Goal: Transaction & Acquisition: Subscribe to service/newsletter

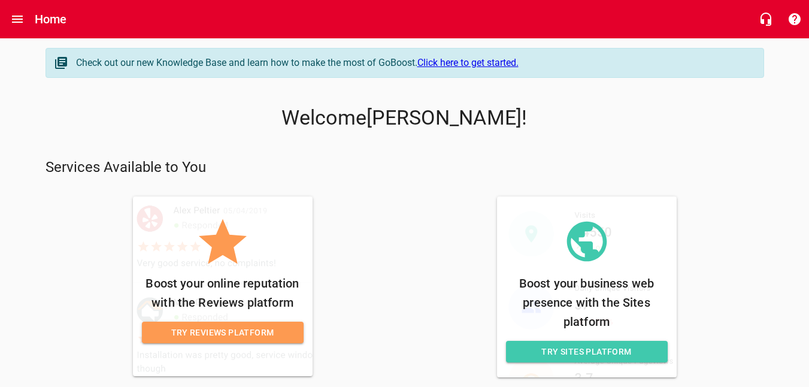
click at [234, 333] on span "Try Reviews Platform" at bounding box center [222, 332] width 142 height 15
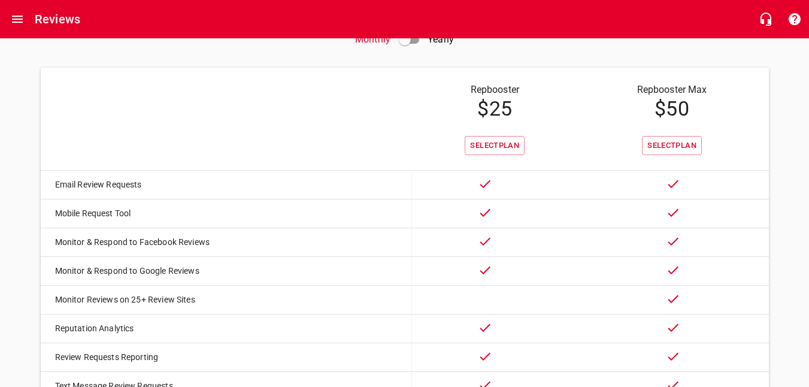
scroll to position [56, 0]
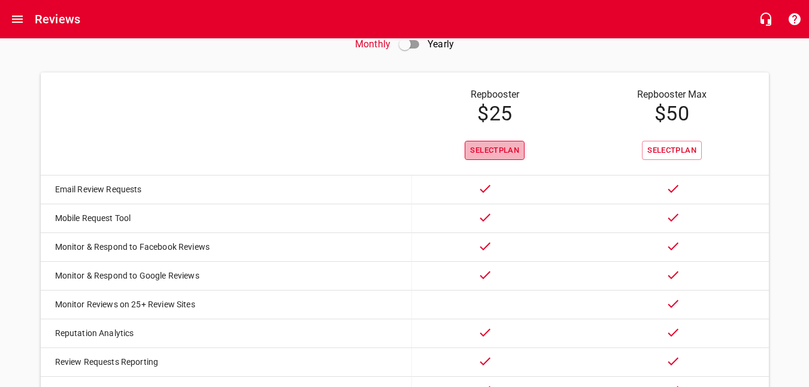
click at [495, 148] on span "Select Plan" at bounding box center [494, 151] width 49 height 14
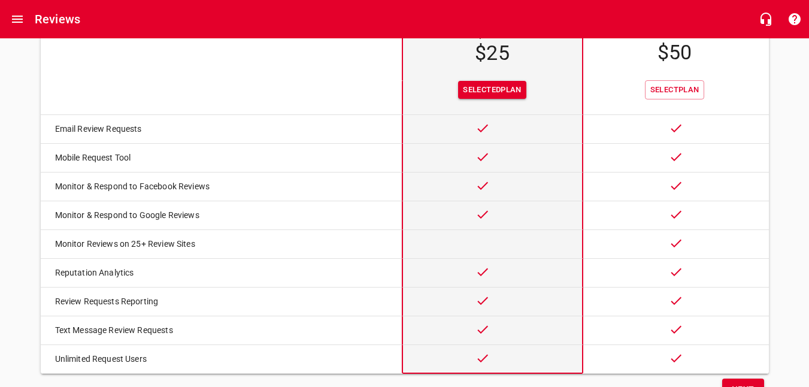
scroll to position [175, 0]
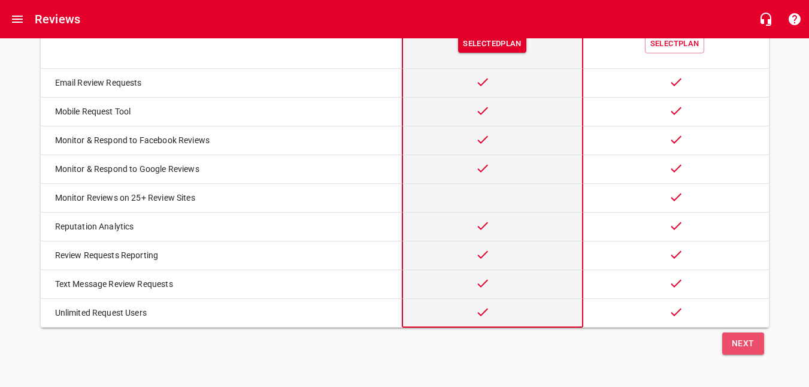
click at [744, 345] on span "Next" at bounding box center [743, 343] width 23 height 15
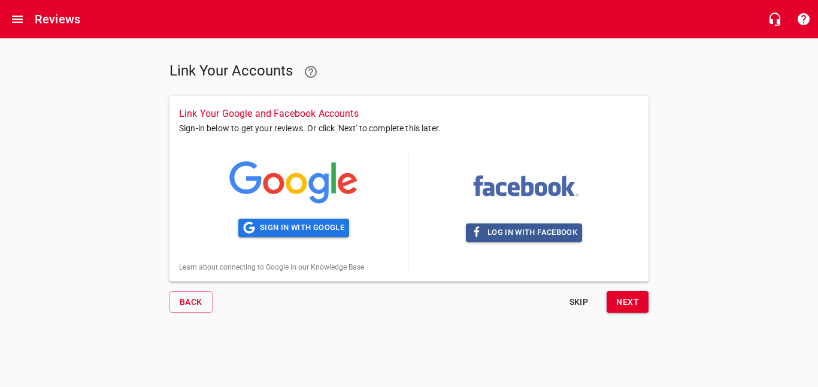
click at [624, 304] on span "Next" at bounding box center [627, 302] width 23 height 15
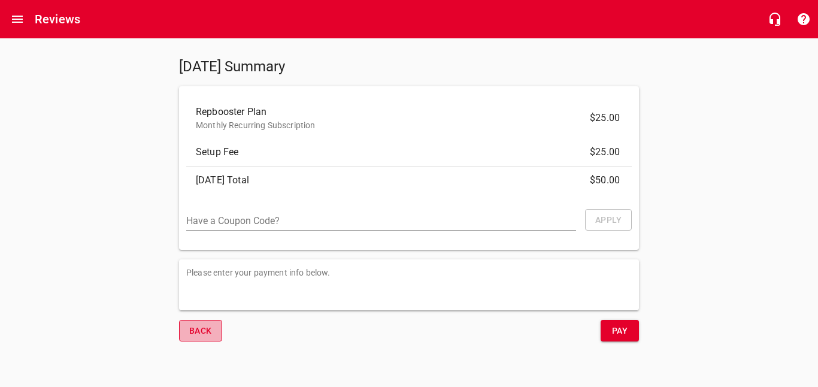
click at [204, 333] on span "Back" at bounding box center [200, 330] width 23 height 15
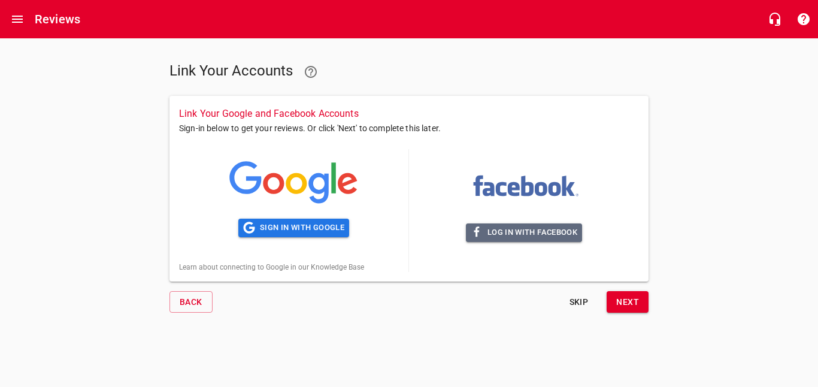
click at [517, 229] on span "Log in with Facebook" at bounding box center [524, 233] width 107 height 14
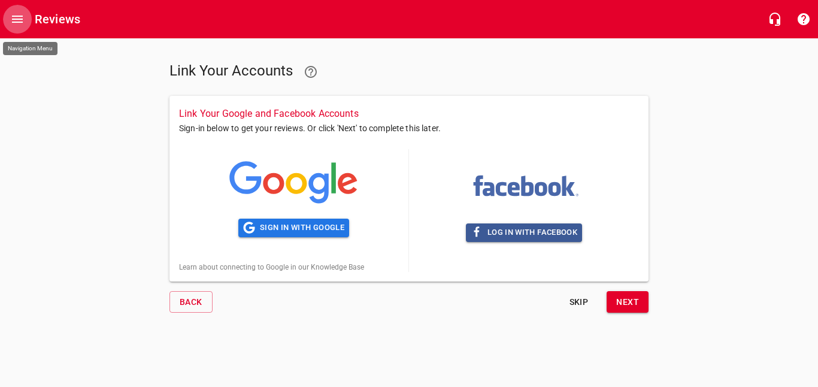
click at [15, 20] on icon "Open drawer" at bounding box center [17, 19] width 11 height 7
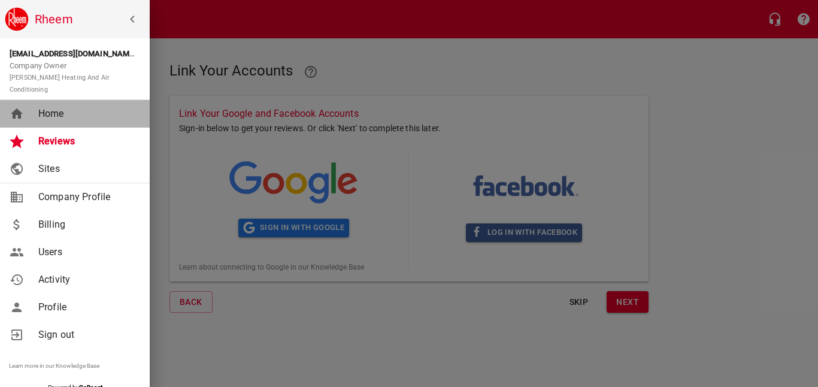
click at [72, 107] on span "Home" at bounding box center [86, 114] width 97 height 14
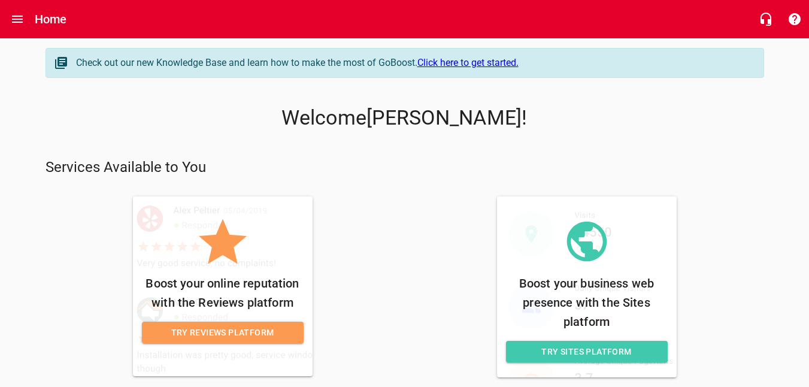
click at [574, 302] on p "Boost your business web presence with the Sites platform" at bounding box center [587, 302] width 162 height 57
click at [594, 351] on span "Try Sites Platform" at bounding box center [586, 351] width 142 height 15
